Goal: Task Accomplishment & Management: Manage account settings

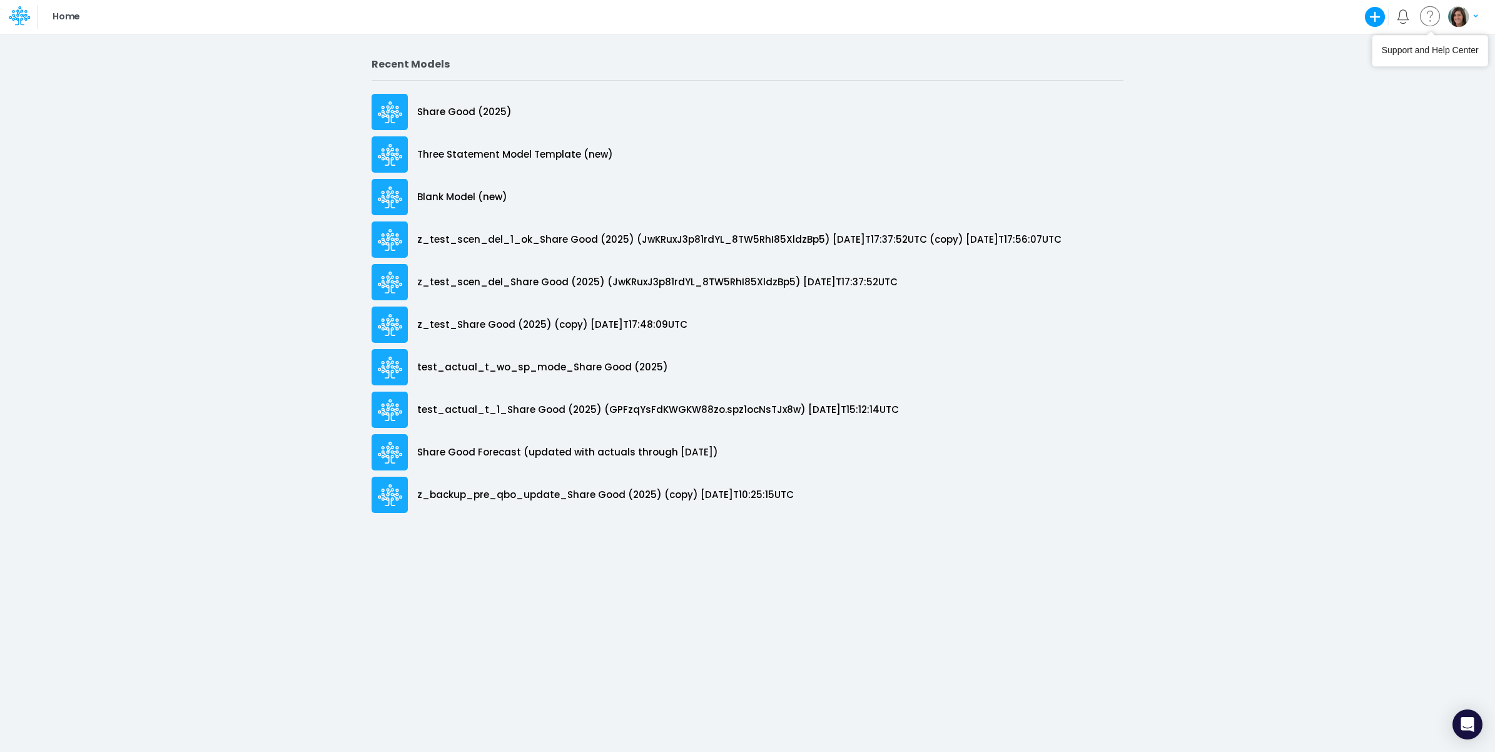
click at [1477, 16] on icon "button" at bounding box center [1475, 17] width 4 height 8
click at [1412, 73] on button "Log out" at bounding box center [1412, 73] width 134 height 19
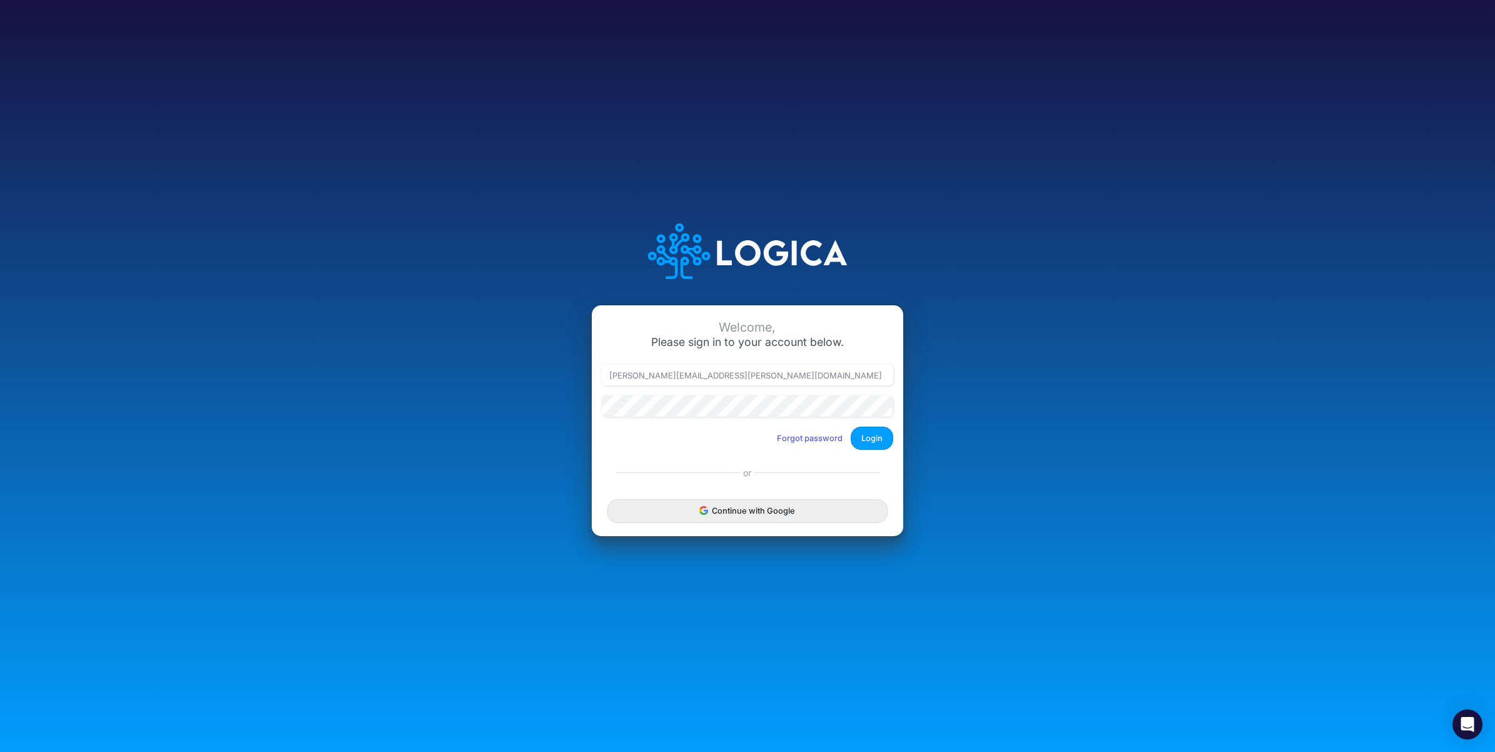
drag, startPoint x: 671, startPoint y: 376, endPoint x: 940, endPoint y: 379, distance: 269.0
click at [939, 379] on div "Welcome, Please sign in to your account below. carissa.castro+sharegood@logica.…" at bounding box center [747, 376] width 997 height 357
type input "carissa.castro+rp@logica.cloud"
click at [870, 434] on button "Login" at bounding box center [872, 438] width 43 height 23
